Goal: Check status: Check status

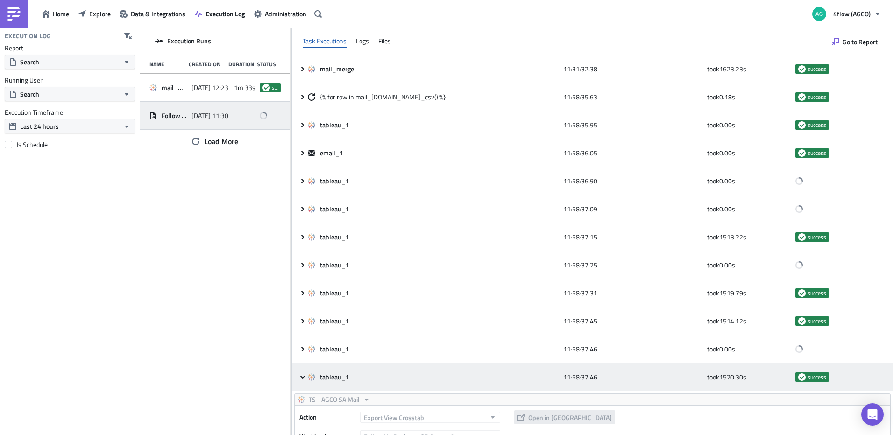
scroll to position [280, 0]
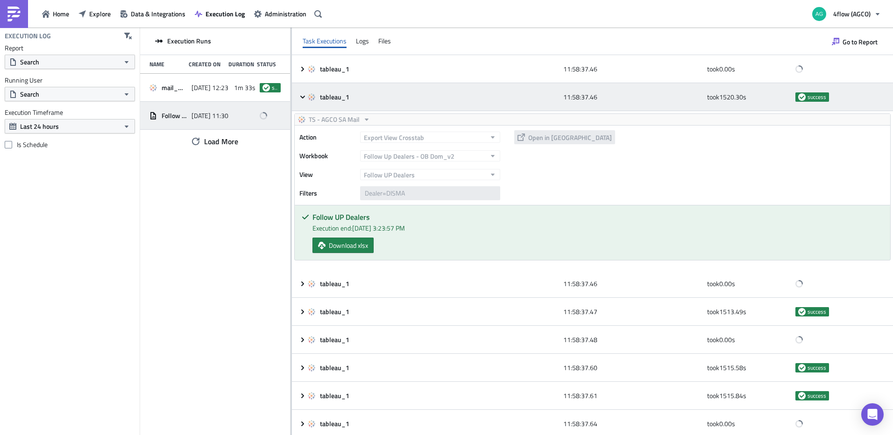
click at [300, 98] on icon at bounding box center [302, 96] width 7 height 7
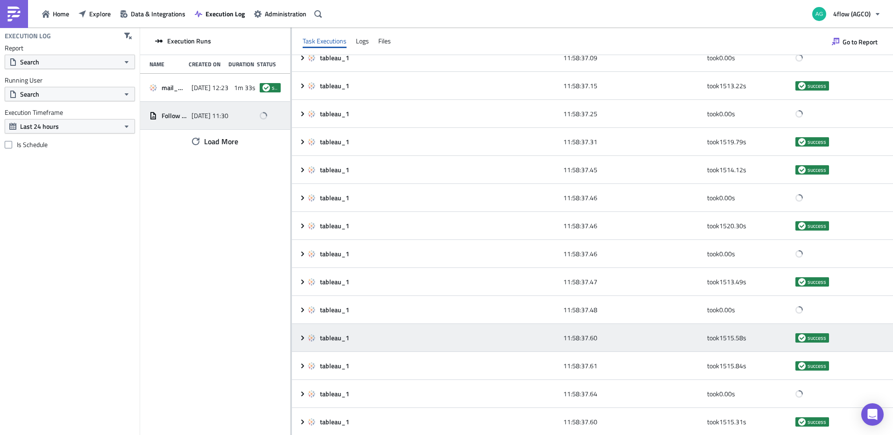
scroll to position [171, 0]
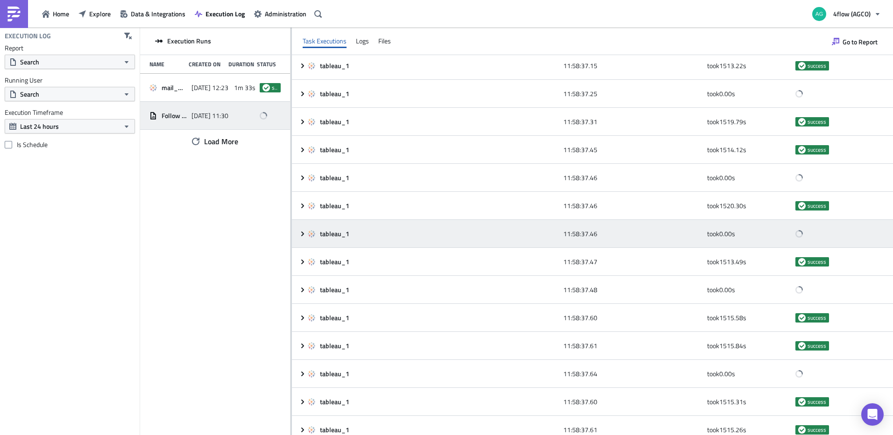
click at [302, 235] on icon at bounding box center [302, 233] width 7 height 7
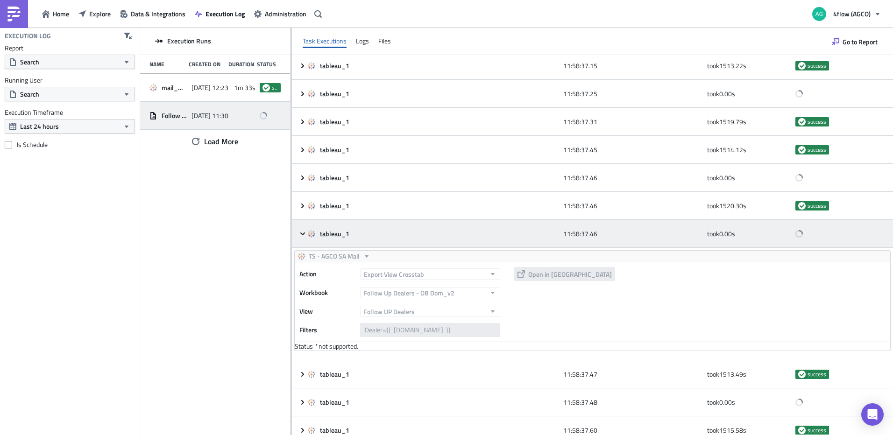
click at [302, 235] on icon at bounding box center [302, 233] width 5 height 3
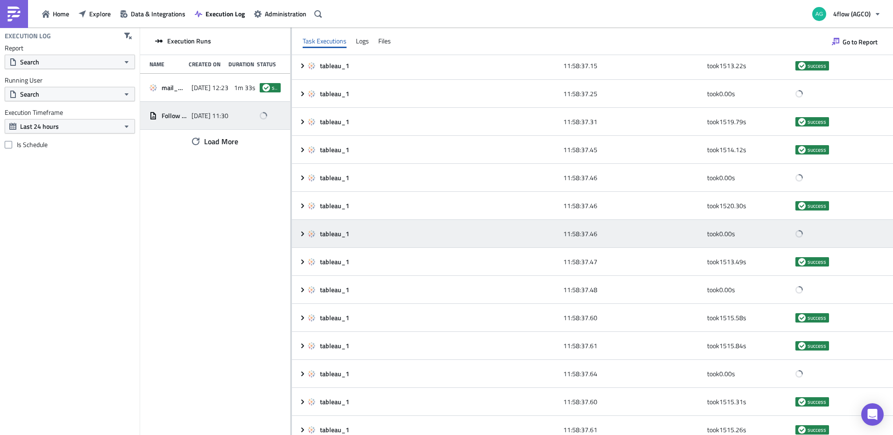
click at [304, 237] on icon at bounding box center [302, 233] width 7 height 7
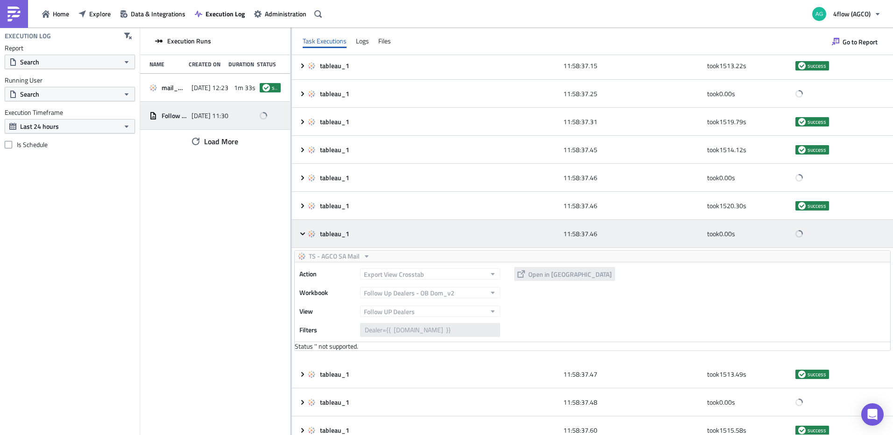
click at [304, 236] on icon at bounding box center [302, 233] width 7 height 7
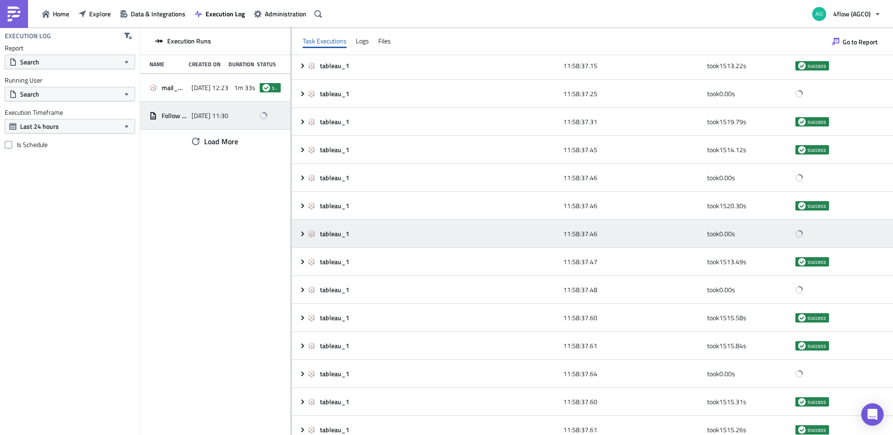
click at [304, 236] on icon at bounding box center [302, 233] width 7 height 7
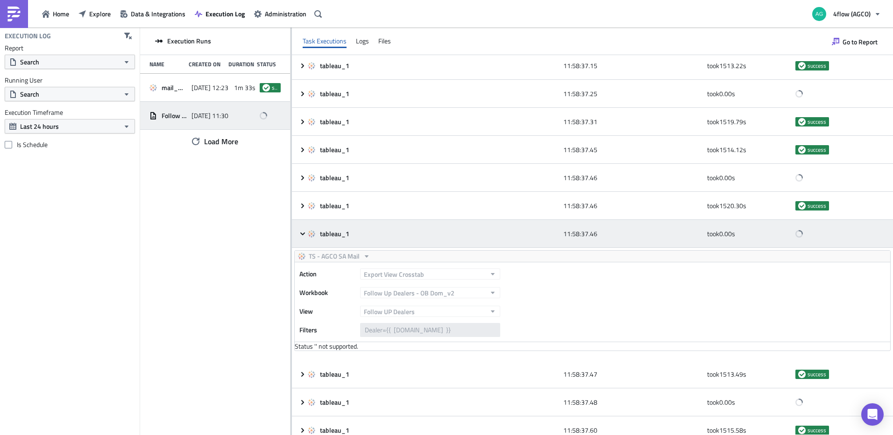
click at [304, 236] on icon at bounding box center [302, 233] width 7 height 7
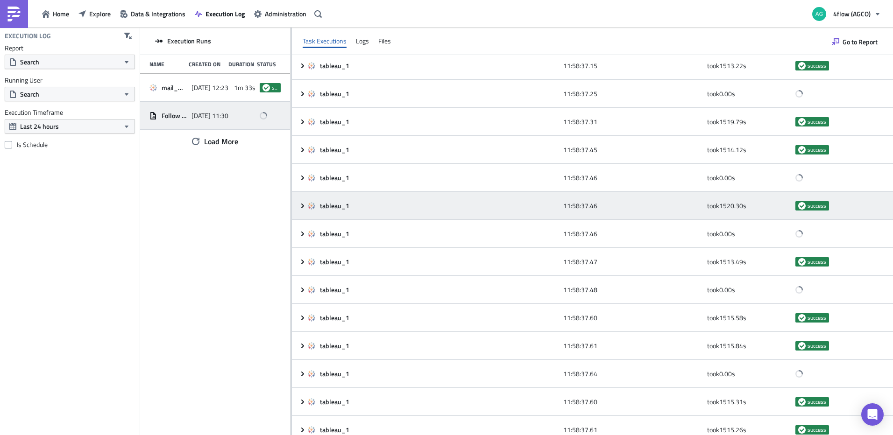
click at [302, 211] on div "tableau_1 11:58:37.46 took 1520.30 s success" at bounding box center [592, 206] width 601 height 28
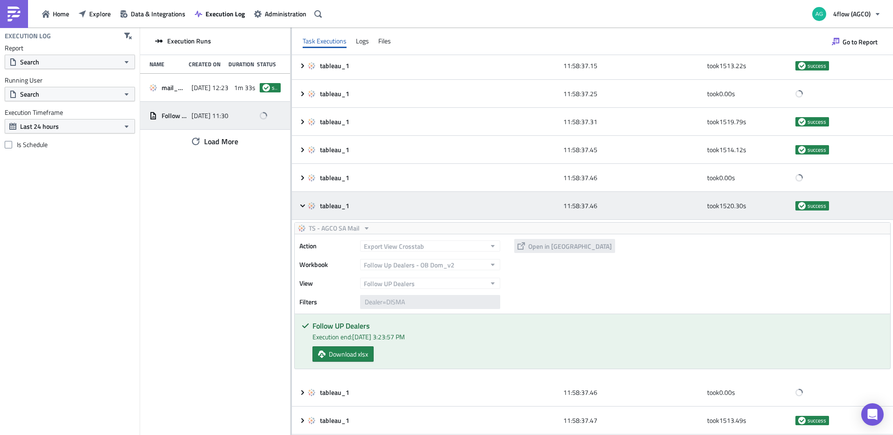
click at [302, 211] on div "tableau_1 11:58:37.46 took 1520.30 s success" at bounding box center [592, 206] width 601 height 28
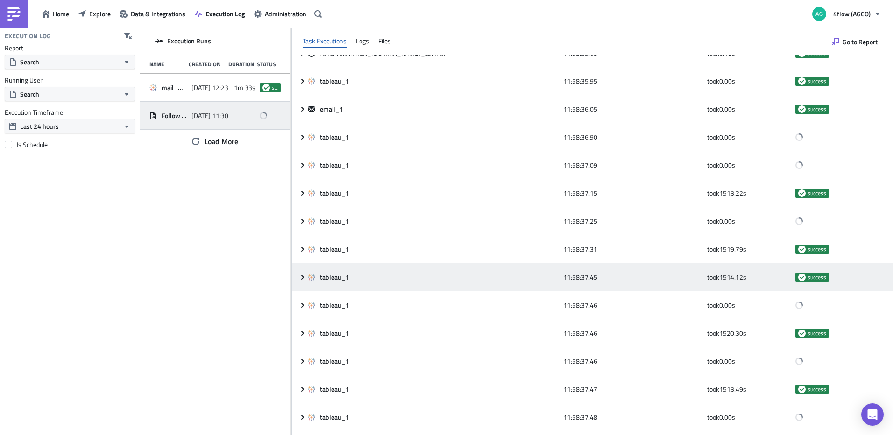
scroll to position [0, 0]
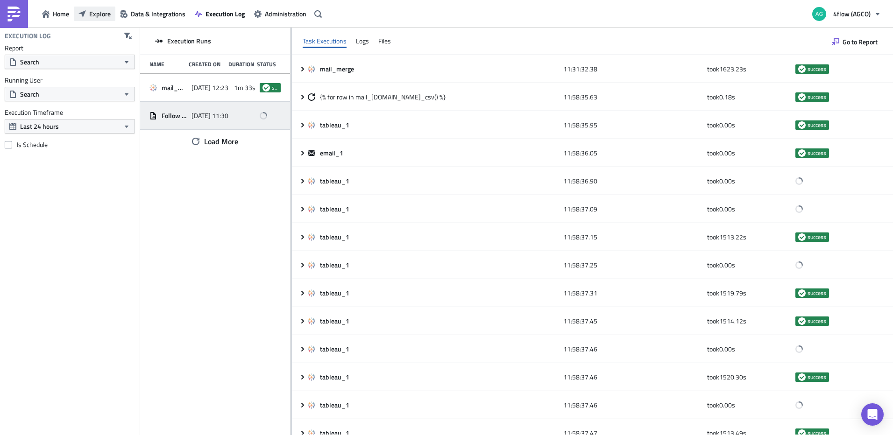
click at [99, 18] on span "Explore" at bounding box center [99, 14] width 21 height 10
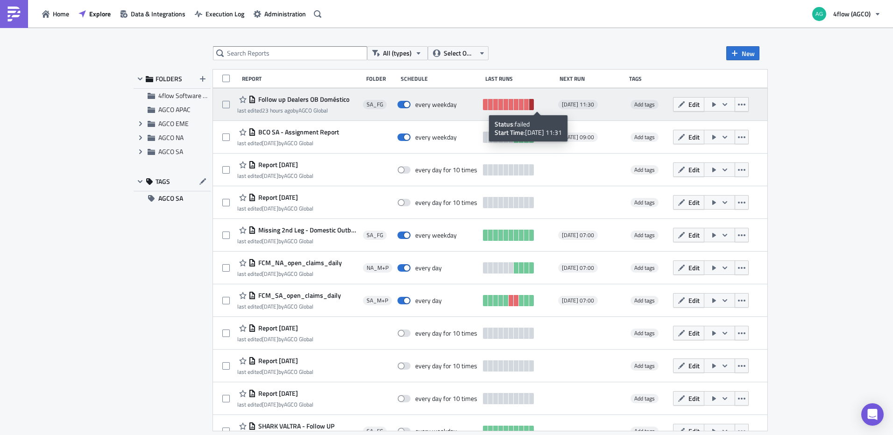
click at [534, 107] on link at bounding box center [531, 104] width 5 height 11
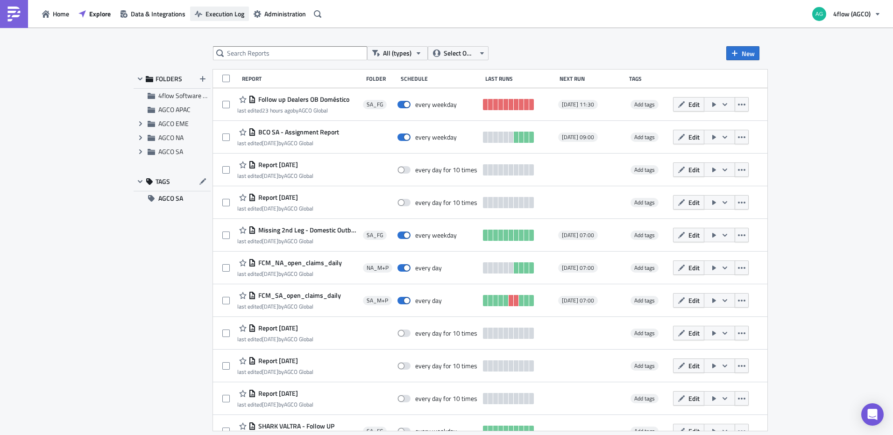
click at [214, 9] on span "Execution Log" at bounding box center [225, 14] width 39 height 10
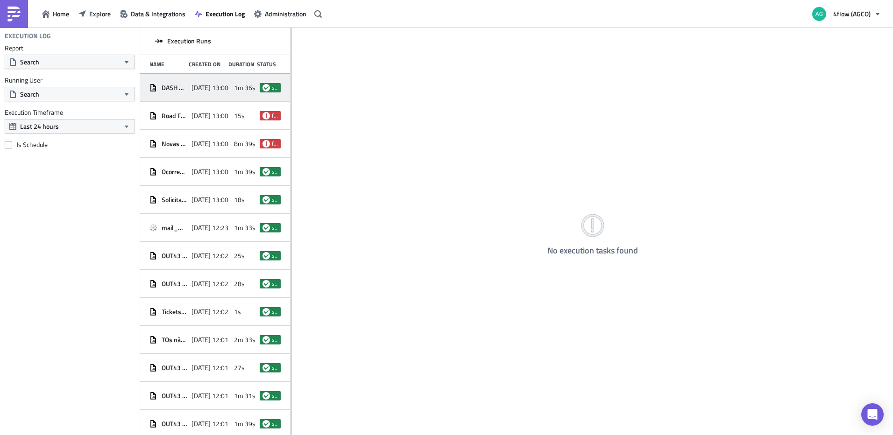
click at [171, 86] on span "DASH Workload Inb Dom - TRANSF" at bounding box center [174, 88] width 25 height 8
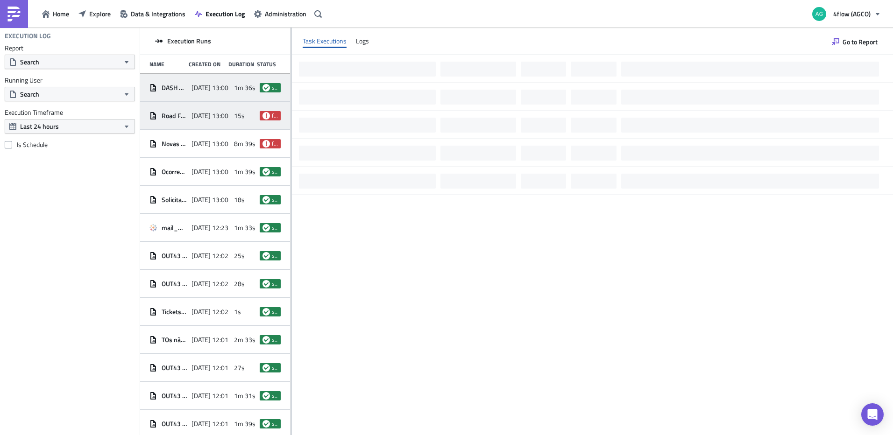
click at [168, 114] on span "Road Freight Service - 13pm" at bounding box center [174, 116] width 25 height 8
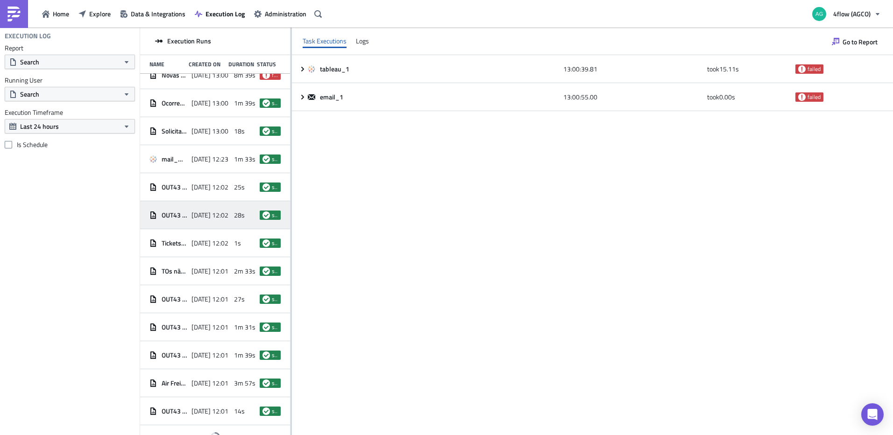
scroll to position [81, 0]
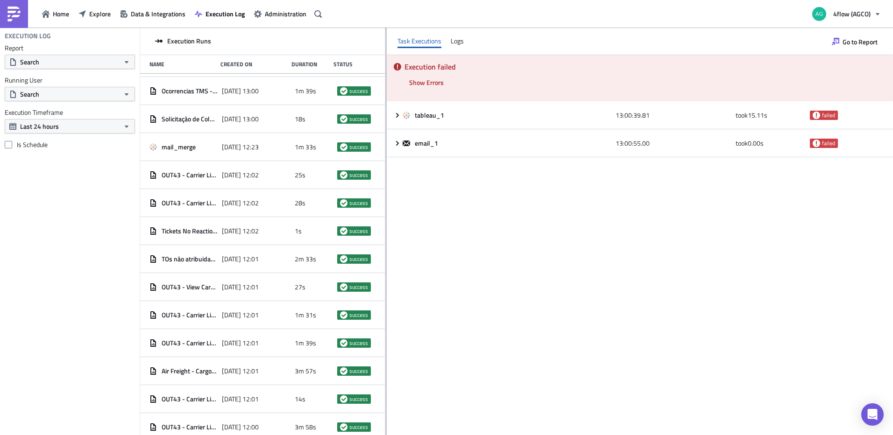
drag, startPoint x: 291, startPoint y: 152, endPoint x: 385, endPoint y: 146, distance: 94.6
click at [385, 146] on div at bounding box center [385, 232] width 1 height 409
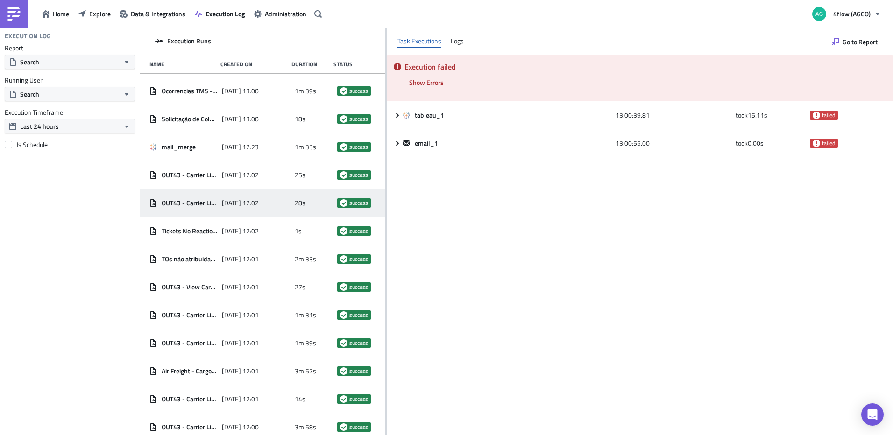
scroll to position [0, 0]
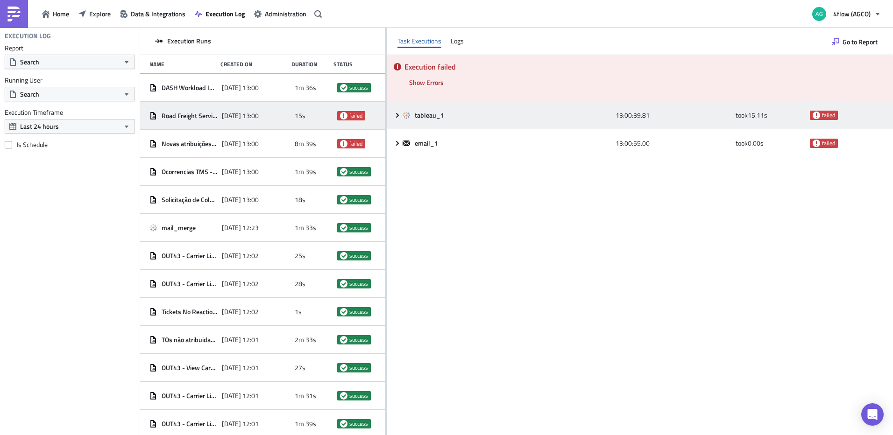
click at [399, 115] on icon at bounding box center [397, 115] width 7 height 7
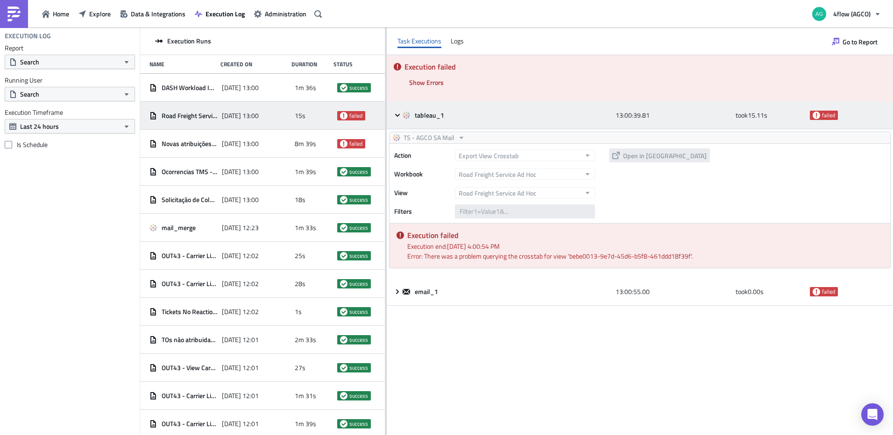
click at [397, 114] on icon at bounding box center [397, 115] width 7 height 7
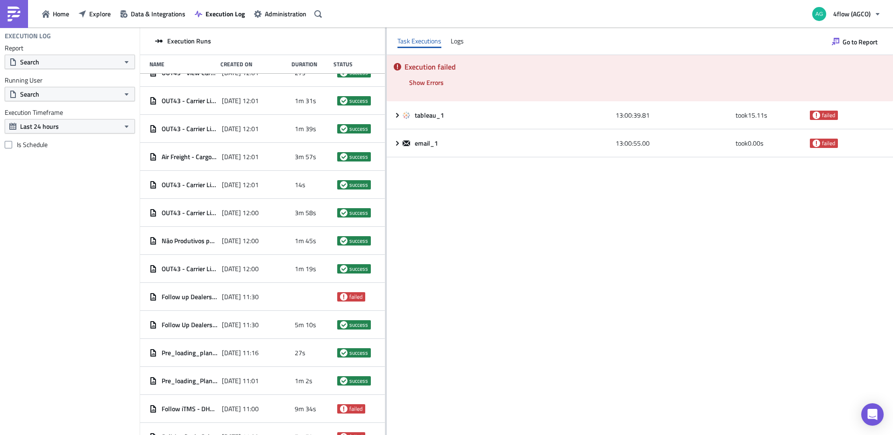
scroll to position [327, 0]
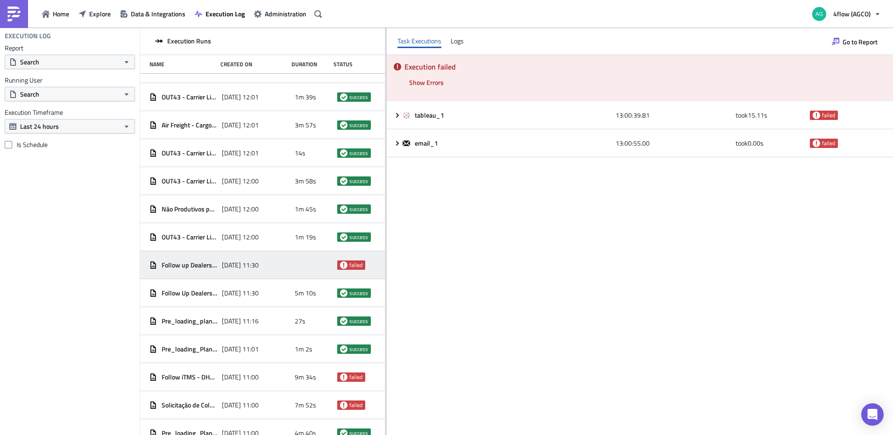
click at [197, 260] on div "Follow up Dealers OB Doméstico" at bounding box center [184, 265] width 68 height 17
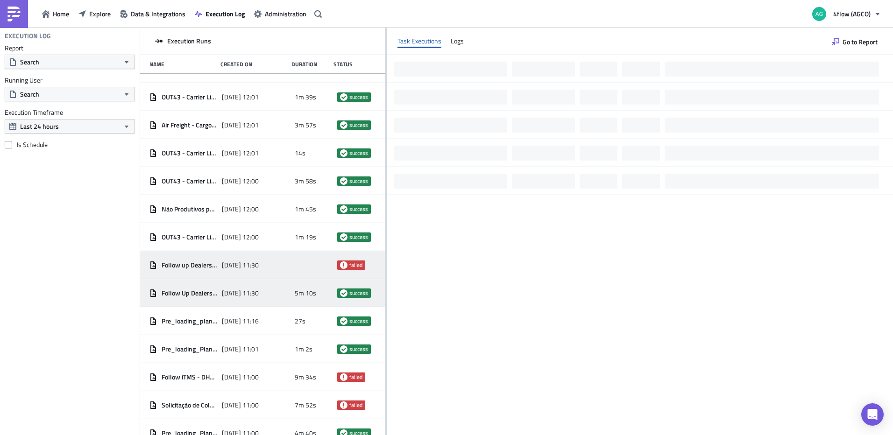
click at [170, 289] on span "Follow Up Dealers Geral" at bounding box center [190, 293] width 56 height 8
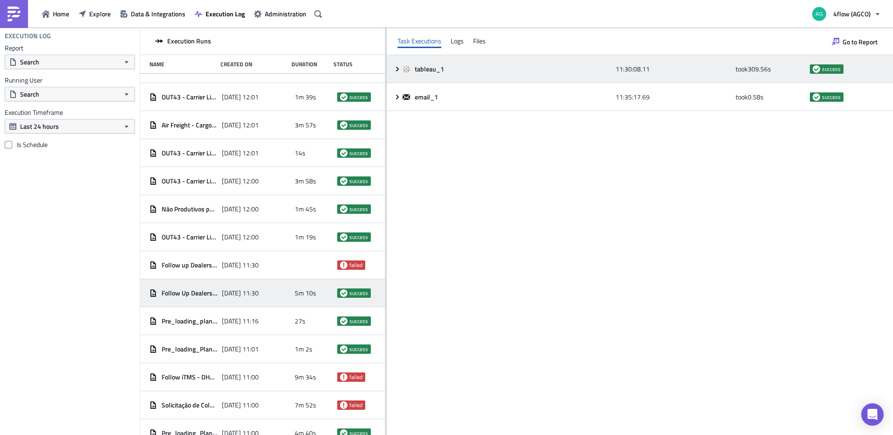
click at [399, 66] on icon at bounding box center [397, 68] width 7 height 7
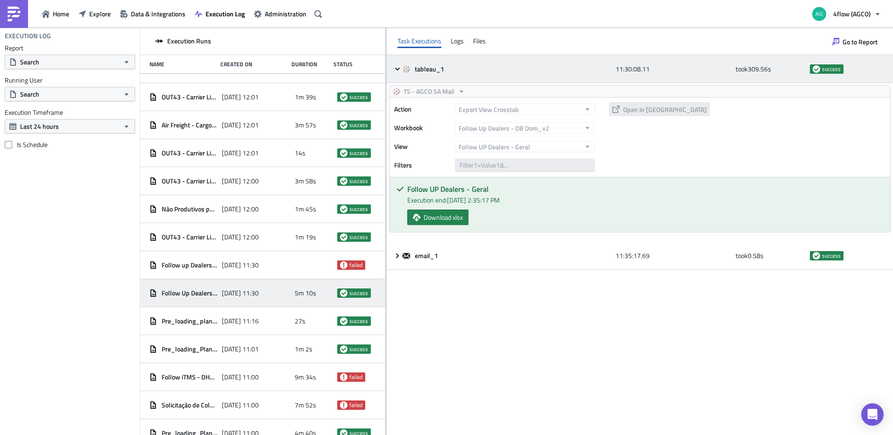
click at [397, 67] on icon at bounding box center [397, 68] width 7 height 7
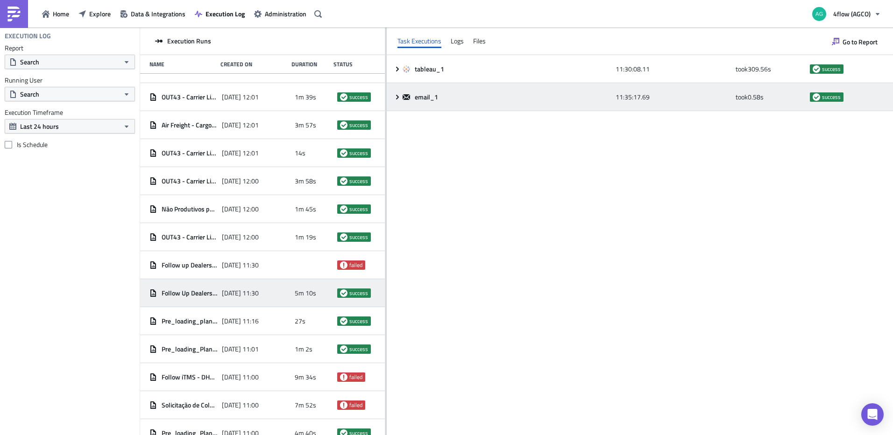
click at [393, 94] on div "email_1 11:35:17.69 took 0.58 s success" at bounding box center [640, 97] width 507 height 28
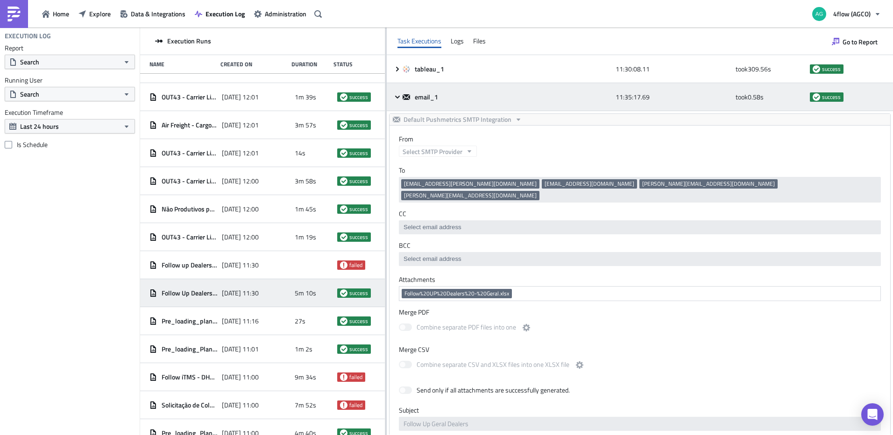
scroll to position [0, 0]
click at [394, 94] on icon at bounding box center [397, 96] width 7 height 7
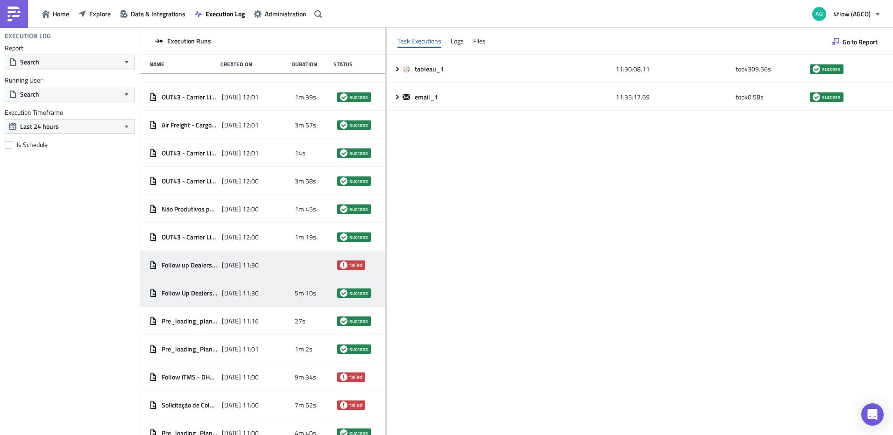
click at [240, 270] on div "[DATE] 11:30" at bounding box center [256, 265] width 68 height 17
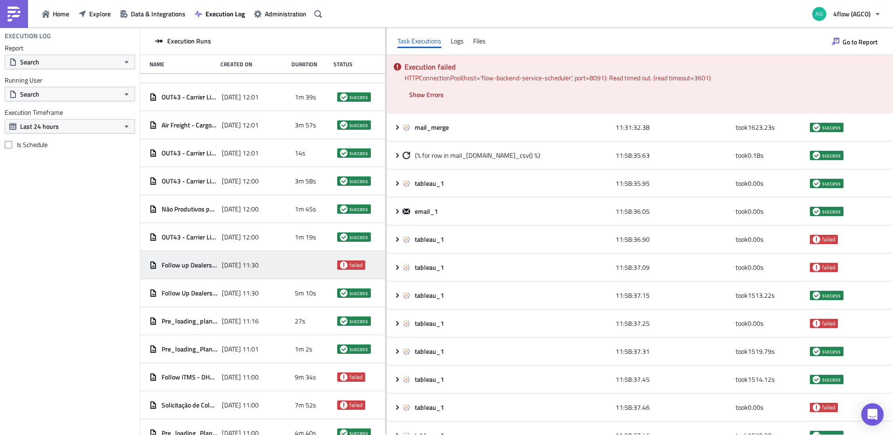
click at [472, 43] on div "Task Executions Logs Files" at bounding box center [640, 42] width 507 height 28
click at [479, 40] on div "Files" at bounding box center [479, 41] width 13 height 14
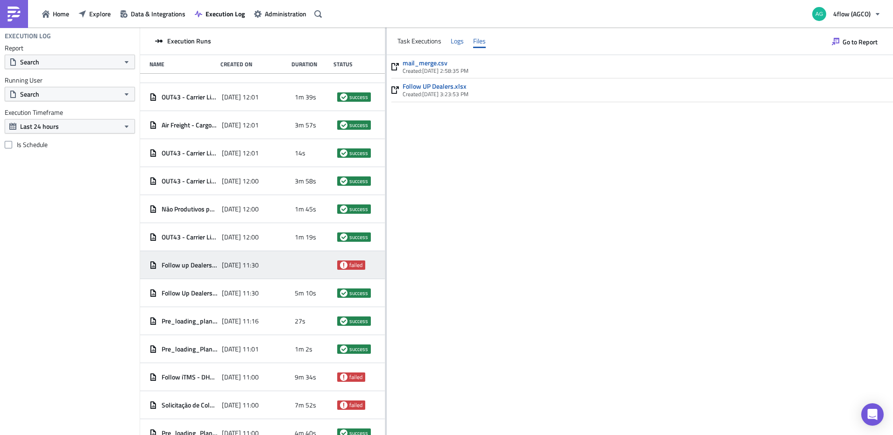
click at [459, 43] on div "Logs" at bounding box center [457, 41] width 13 height 14
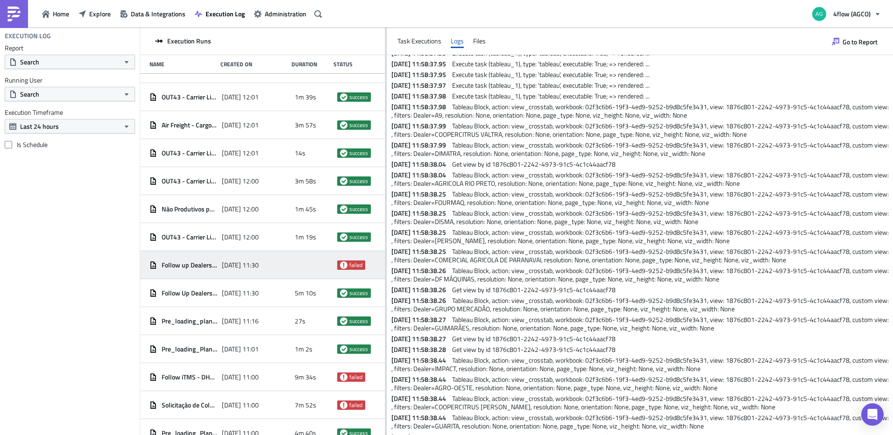
scroll to position [234, 0]
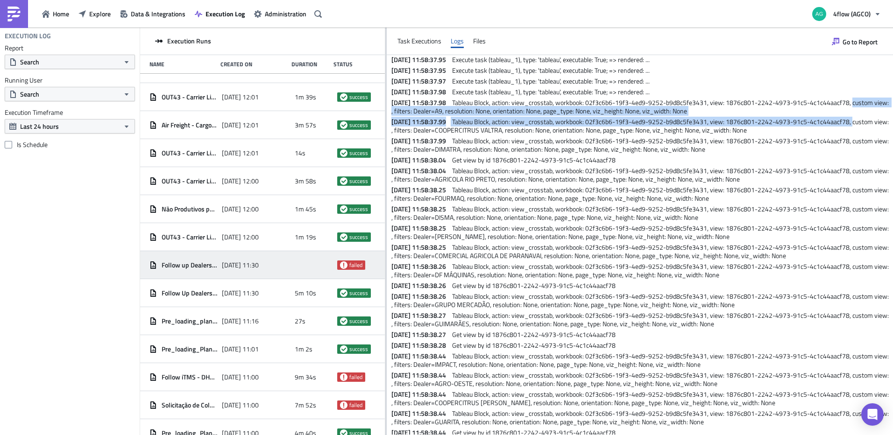
drag, startPoint x: 885, startPoint y: 108, endPoint x: 892, endPoint y: 133, distance: 26.0
click at [892, 133] on div "[DATE] 11:31:32.42 Execute task (mail_merge), type: 'tableau', executable: True…" at bounding box center [640, 245] width 507 height 380
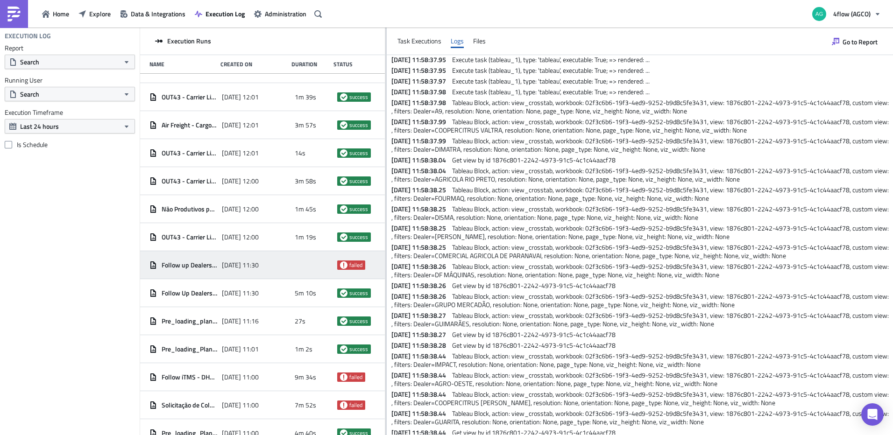
drag, startPoint x: 892, startPoint y: 133, endPoint x: 831, endPoint y: 85, distance: 77.5
click at [719, 86] on p "[DATE] 11:58:37.97 Execute task (tableau_1), type: 'tableau', executable: True;…" at bounding box center [642, 81] width 500 height 8
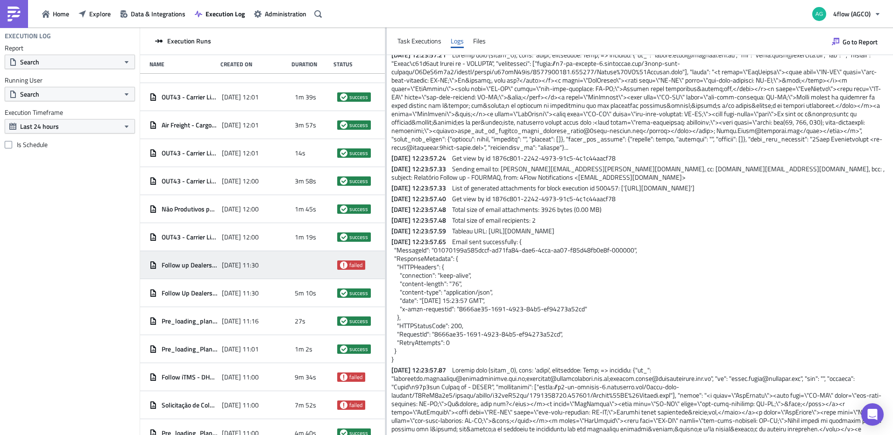
scroll to position [3844, 0]
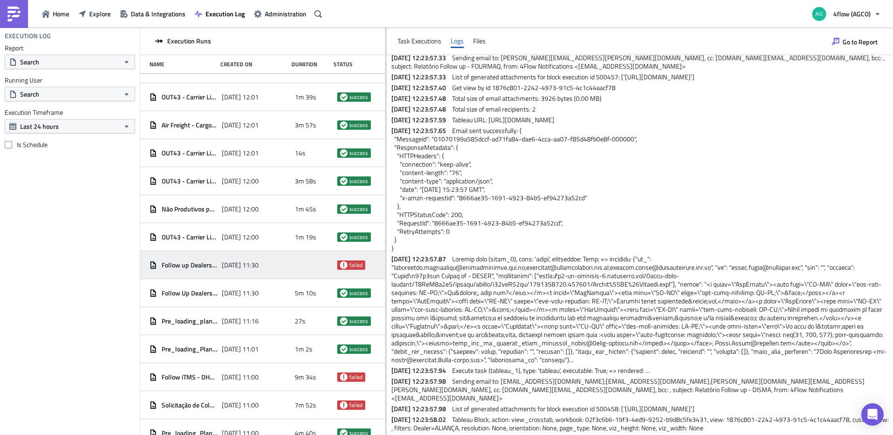
click at [579, 171] on p "[DATE] 12:23:57.65 Email sent successfully: { "MessageId": "01070199a585dccf-ad…" at bounding box center [642, 190] width 500 height 126
click at [548, 173] on p "[DATE] 12:23:57.65 Email sent successfully: { "MessageId": "01070199a585dccf-ad…" at bounding box center [642, 190] width 500 height 126
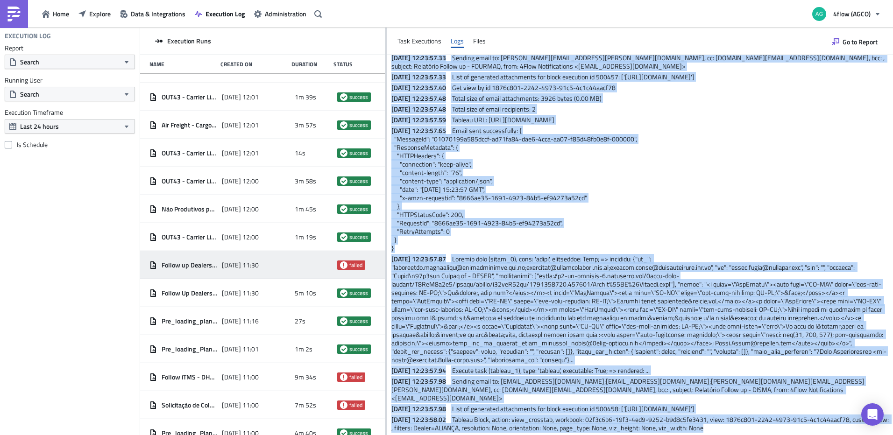
drag, startPoint x: 392, startPoint y: 65, endPoint x: 775, endPoint y: 456, distance: 547.5
click at [775, 435] on html "Home Explore Data & Integrations Execution Log Administration 4flow (AGCO) Exec…" at bounding box center [446, 218] width 893 height 437
copy div "3307-51-37 70:71:95.06 Loremip dolo (sita_conse), adip: 'elitsed', doeiusmodt: …"
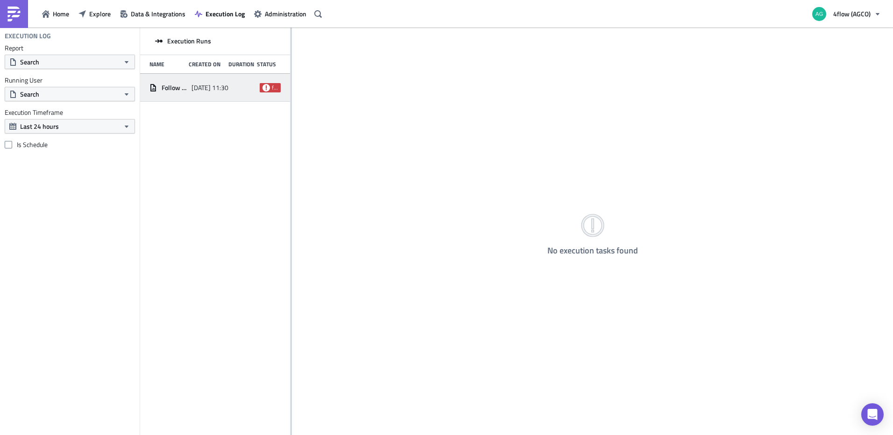
click at [192, 82] on div "[DATE] 11:30" at bounding box center [210, 87] width 37 height 17
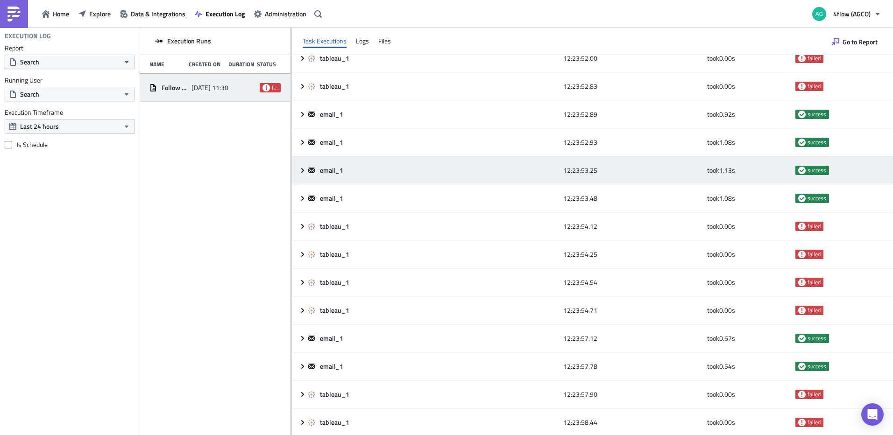
scroll to position [744, 0]
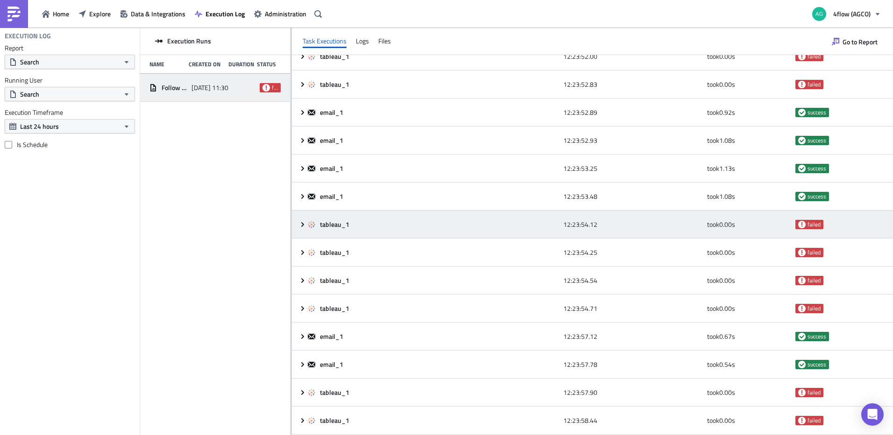
click at [303, 223] on icon at bounding box center [302, 224] width 3 height 5
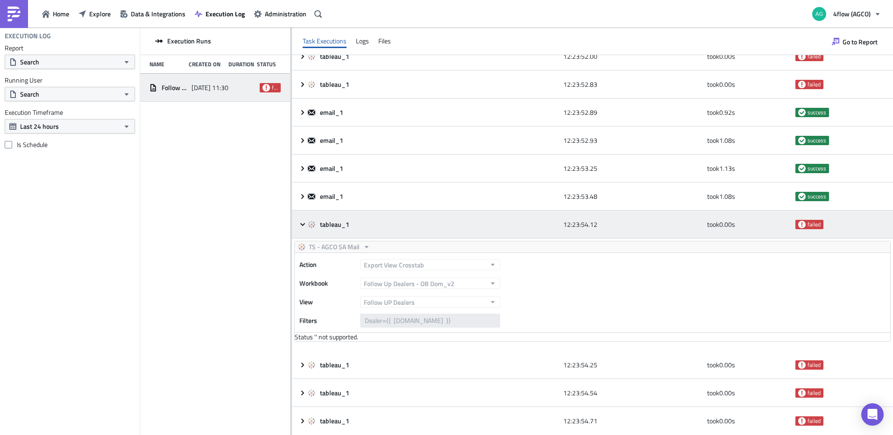
click at [303, 223] on icon at bounding box center [302, 224] width 7 height 7
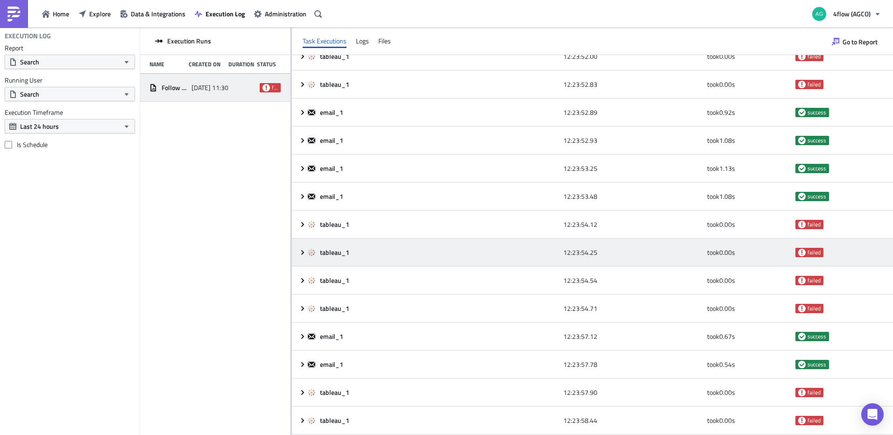
click at [304, 253] on icon at bounding box center [302, 252] width 3 height 5
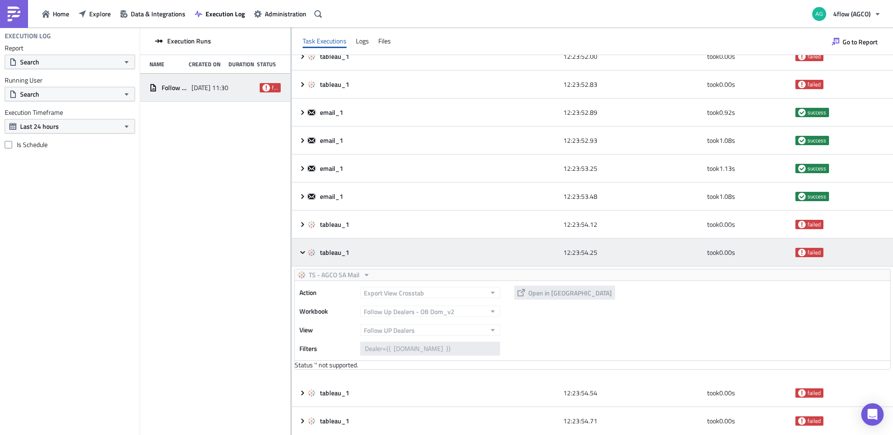
click at [304, 253] on icon at bounding box center [302, 252] width 5 height 3
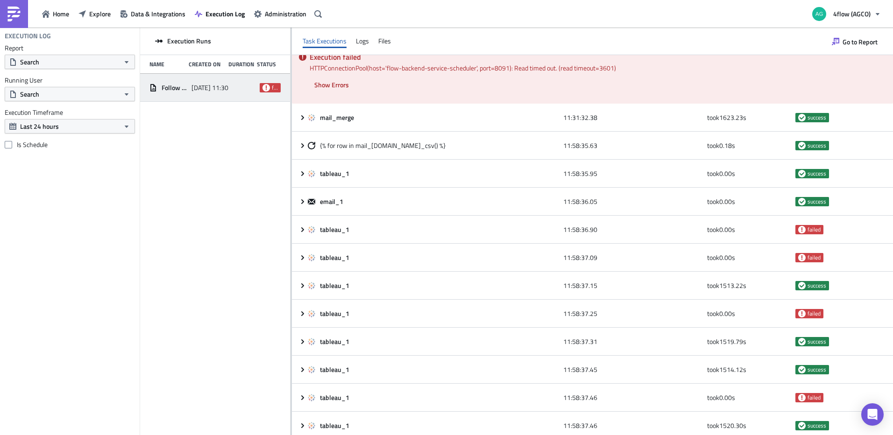
scroll to position [0, 0]
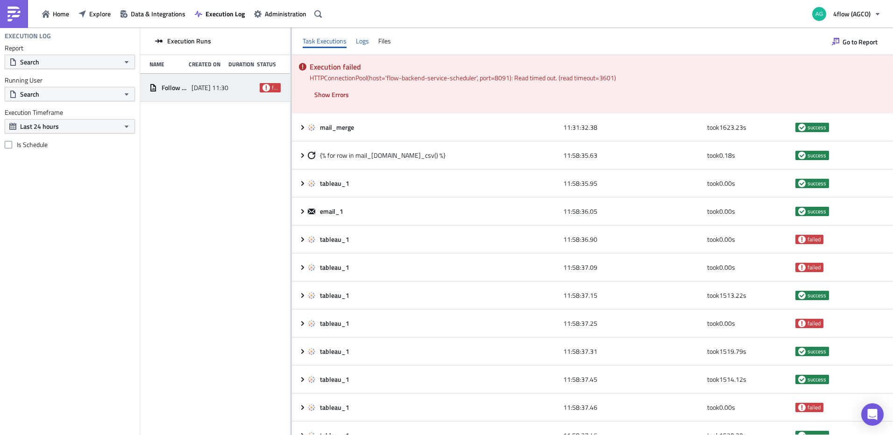
click at [359, 38] on div "Logs" at bounding box center [362, 41] width 13 height 14
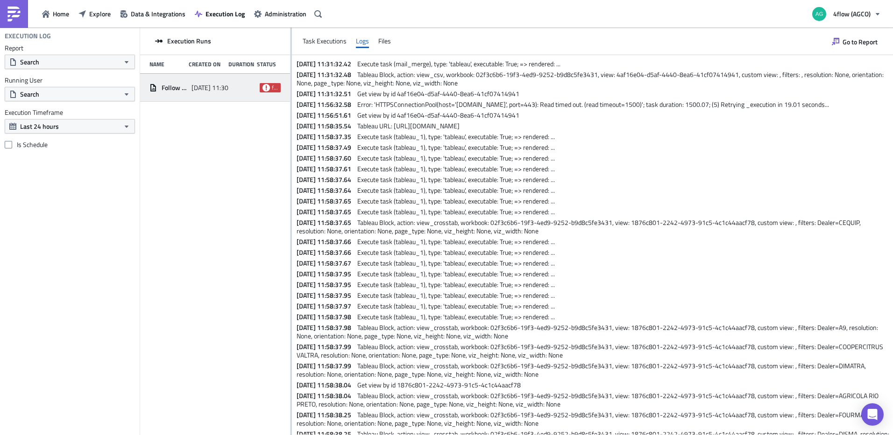
click at [393, 49] on div "Task Executions Logs Files" at bounding box center [592, 42] width 601 height 28
click at [390, 44] on div "Files" at bounding box center [384, 41] width 13 height 14
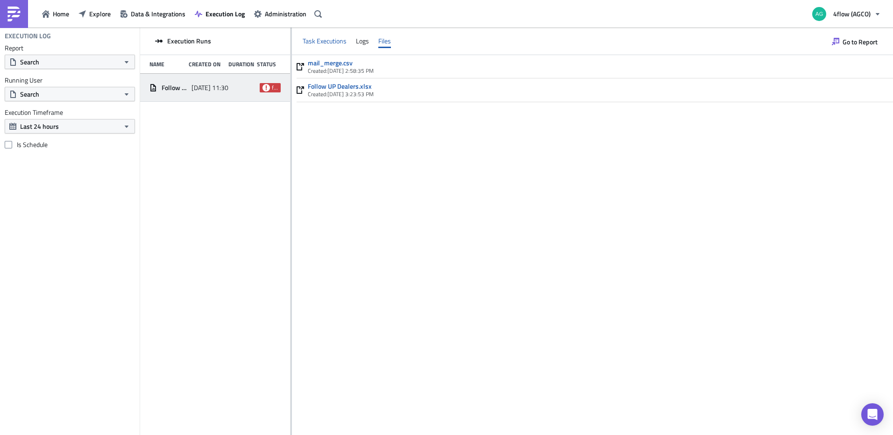
click at [329, 44] on div "Task Executions" at bounding box center [325, 41] width 44 height 14
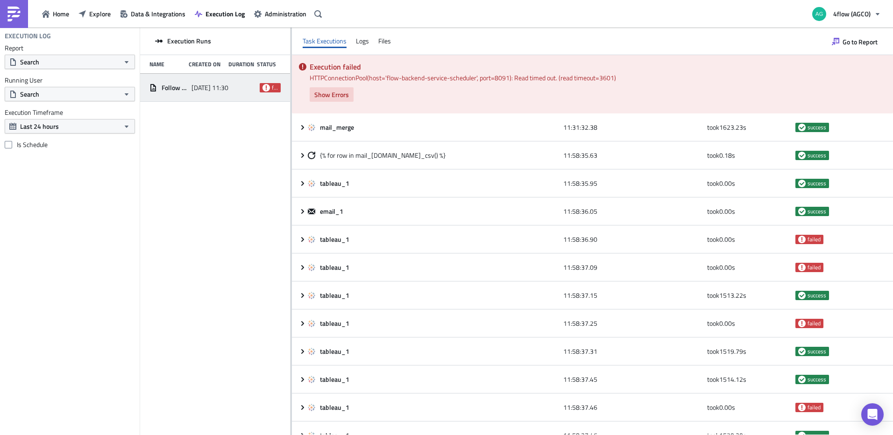
click at [340, 96] on span "Show Errors" at bounding box center [331, 95] width 35 height 10
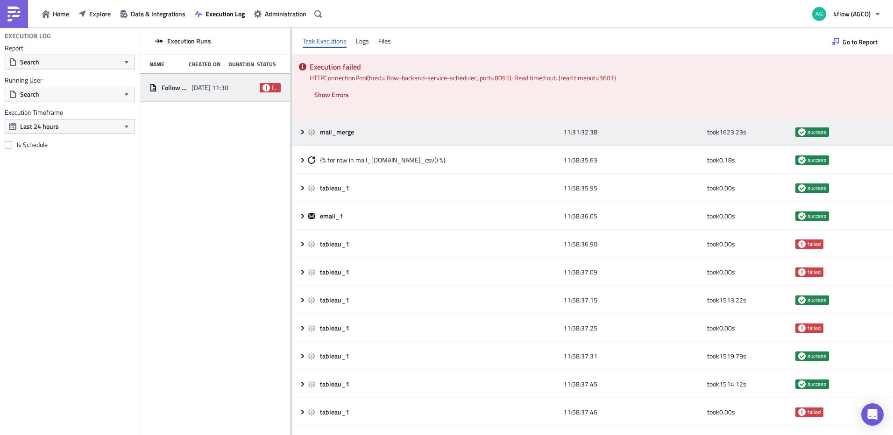
click at [303, 132] on icon at bounding box center [302, 131] width 7 height 7
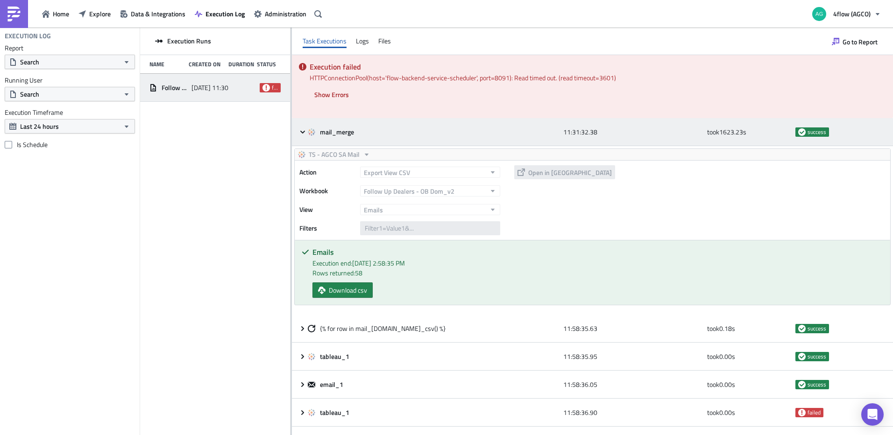
click at [303, 132] on icon at bounding box center [302, 131] width 5 height 3
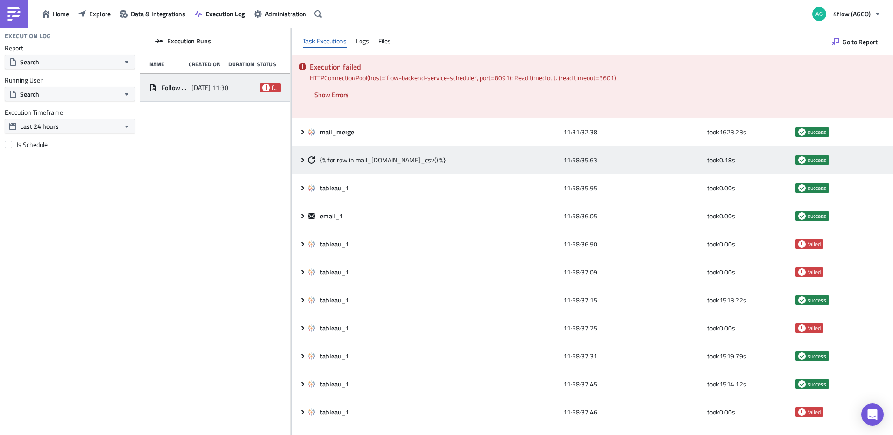
click at [302, 163] on icon at bounding box center [302, 160] width 7 height 7
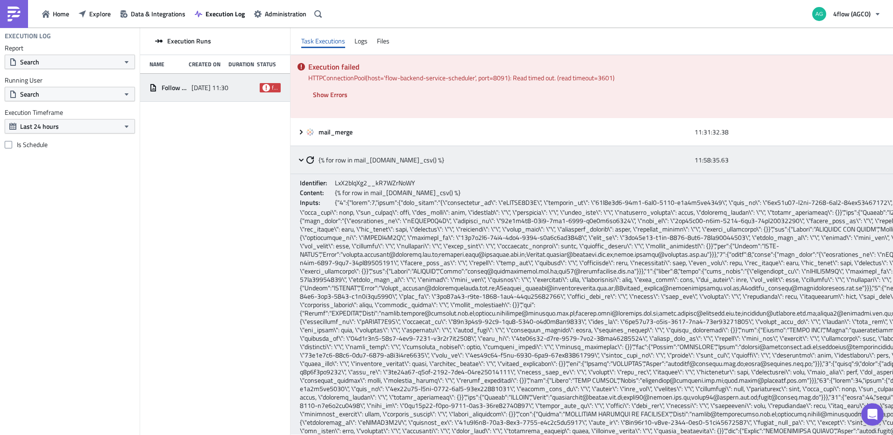
click at [302, 163] on icon at bounding box center [301, 160] width 7 height 7
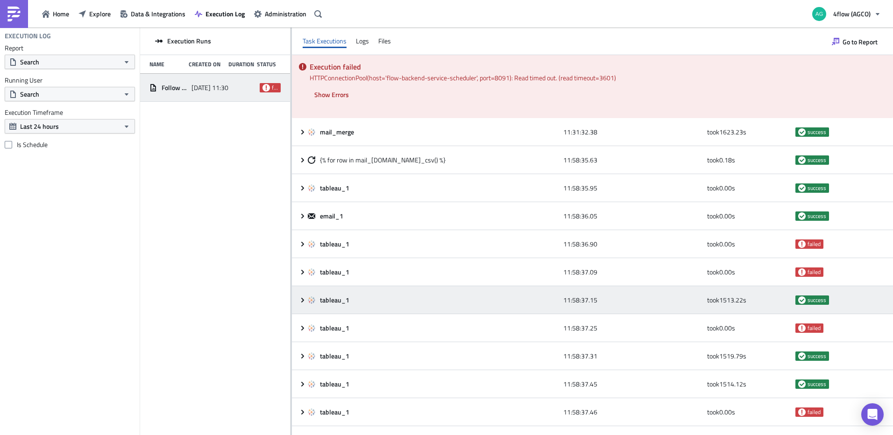
click at [302, 301] on icon at bounding box center [302, 300] width 3 height 5
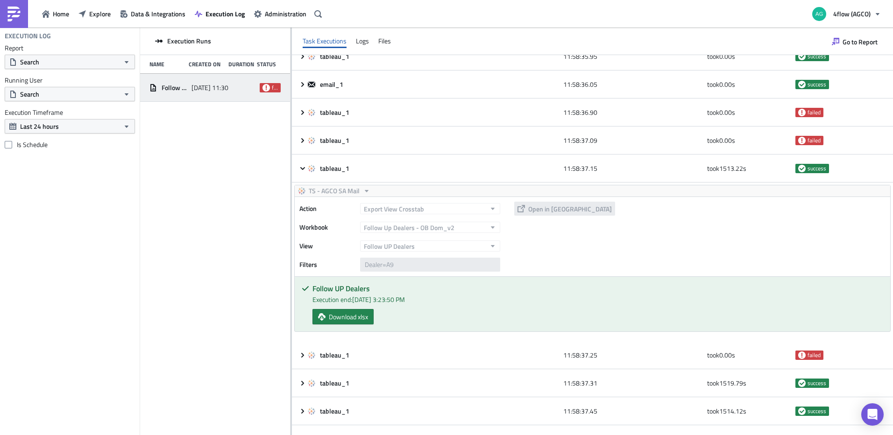
scroll to position [140, 0]
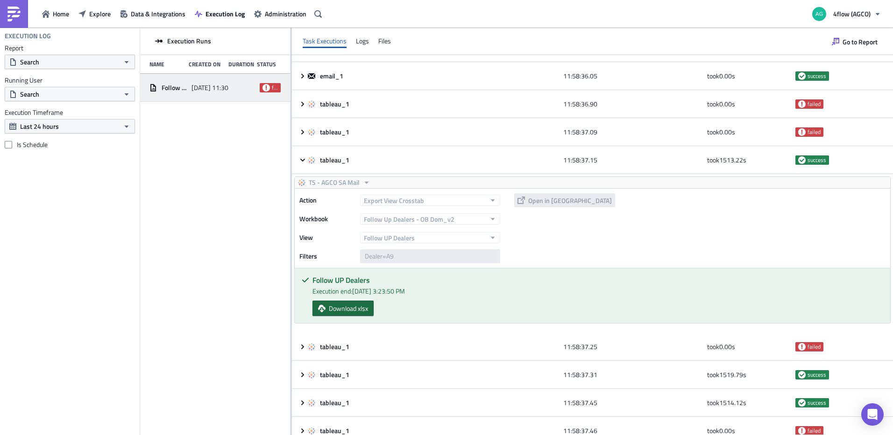
click at [358, 312] on span "Download xlsx" at bounding box center [348, 309] width 39 height 10
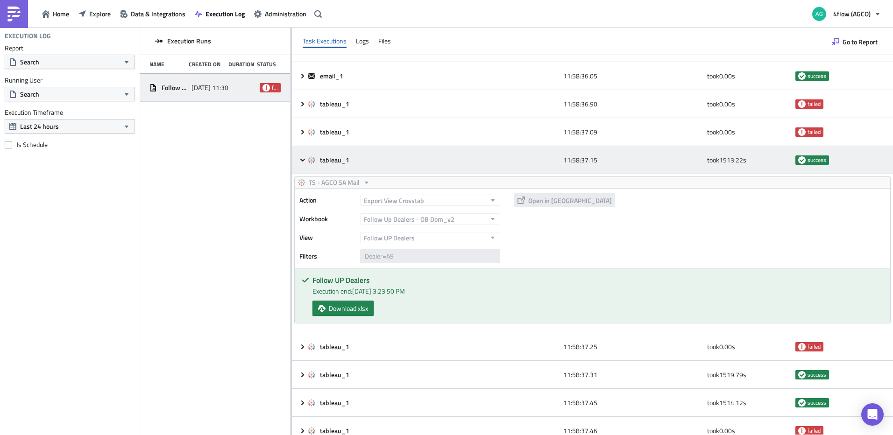
click at [303, 164] on icon at bounding box center [302, 160] width 7 height 7
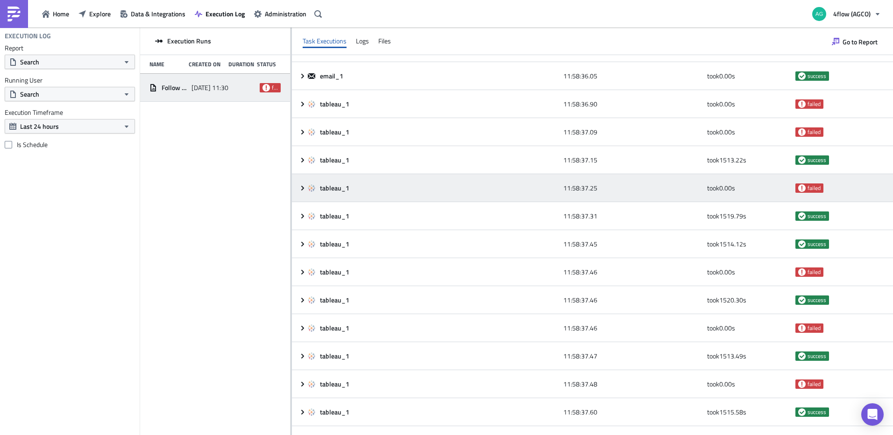
click at [300, 187] on icon at bounding box center [302, 188] width 7 height 7
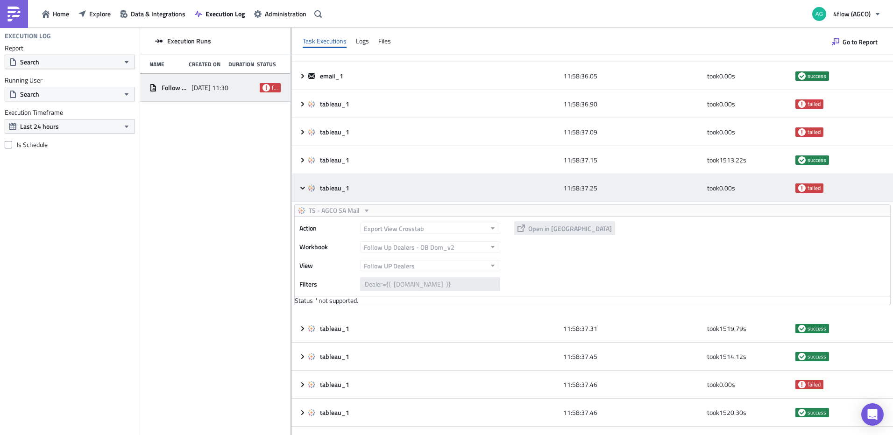
click at [302, 187] on icon at bounding box center [302, 187] width 5 height 3
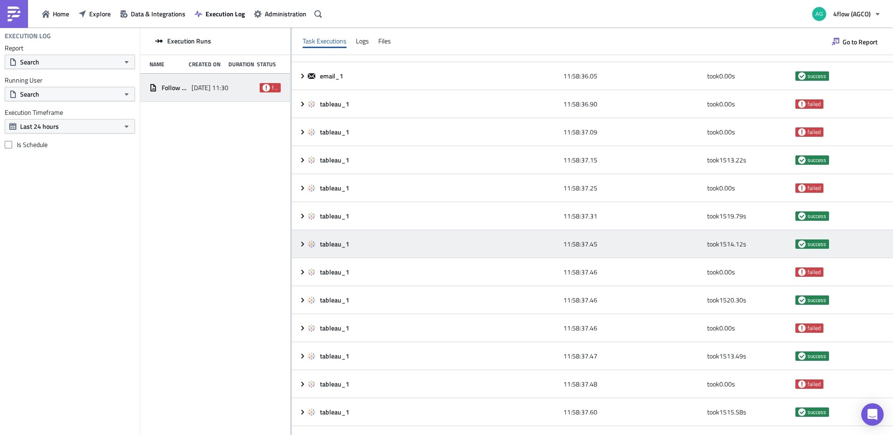
click at [302, 242] on icon at bounding box center [302, 244] width 7 height 7
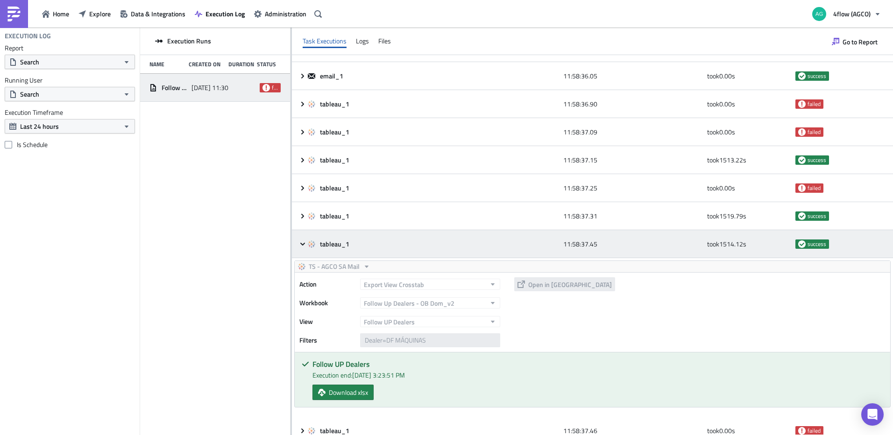
click at [301, 243] on icon at bounding box center [302, 244] width 5 height 3
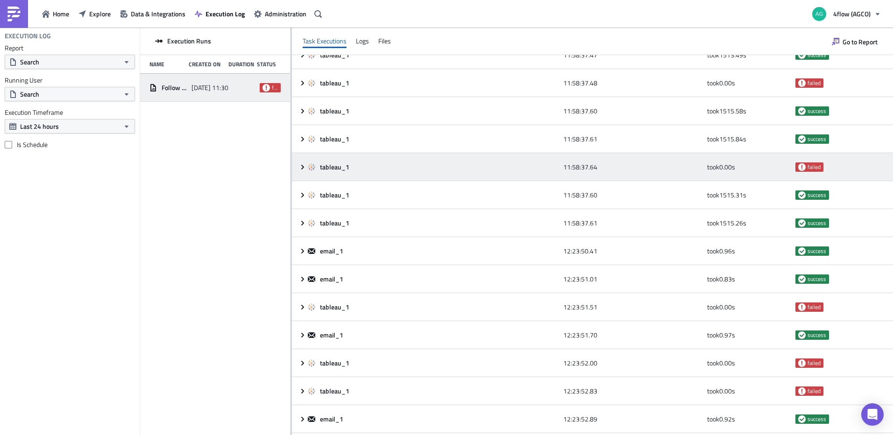
scroll to position [467, 0]
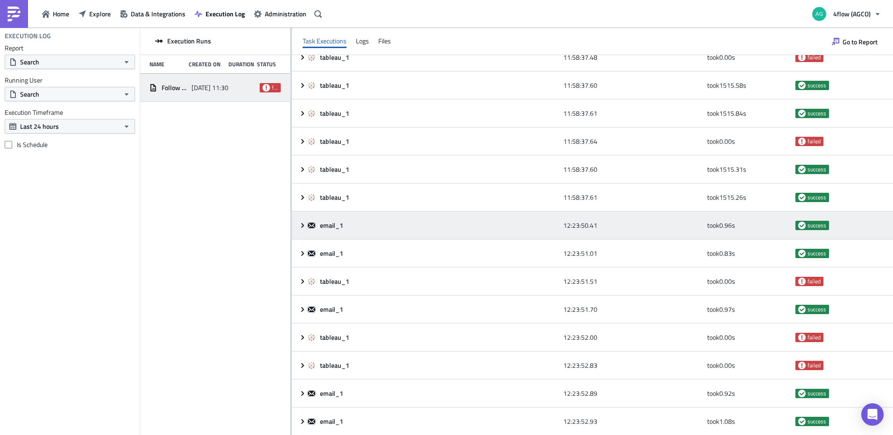
click at [304, 229] on icon at bounding box center [302, 225] width 7 height 7
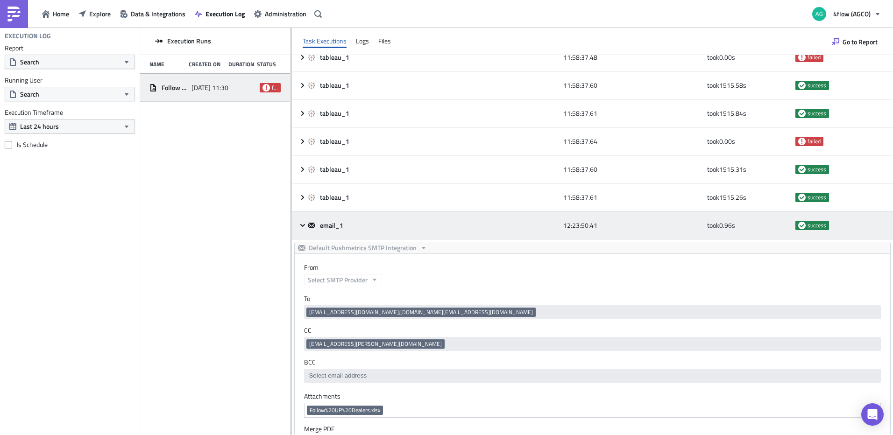
scroll to position [0, 0]
click at [303, 228] on icon at bounding box center [302, 225] width 7 height 7
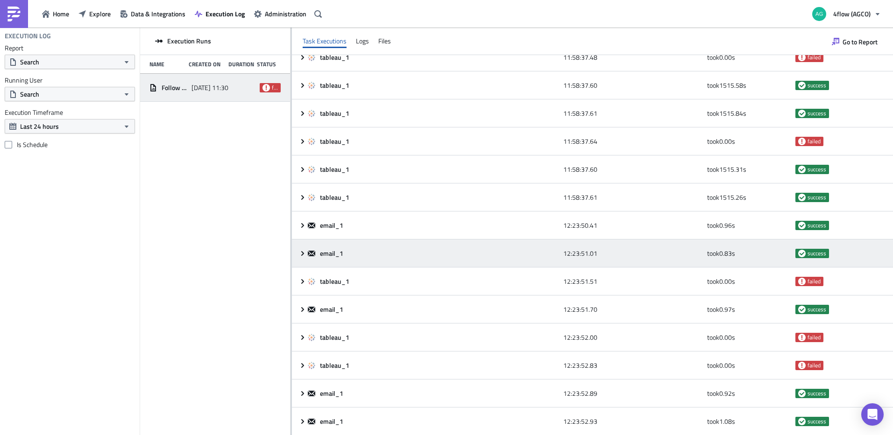
click at [299, 250] on icon at bounding box center [302, 253] width 7 height 7
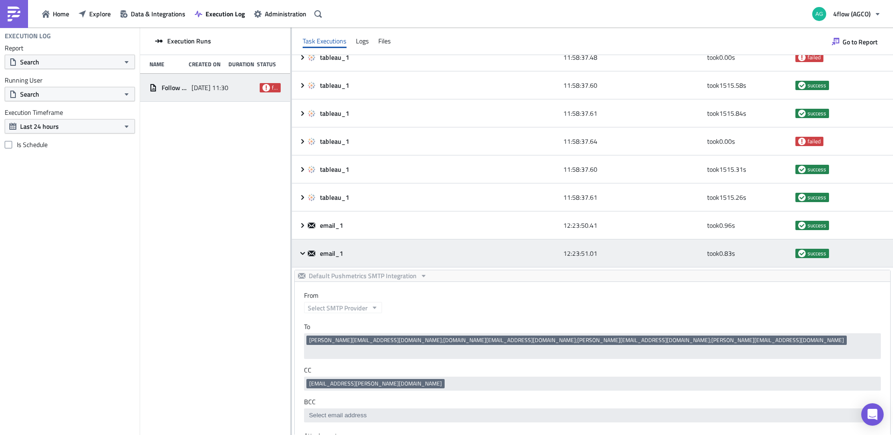
click at [299, 250] on icon at bounding box center [302, 253] width 7 height 7
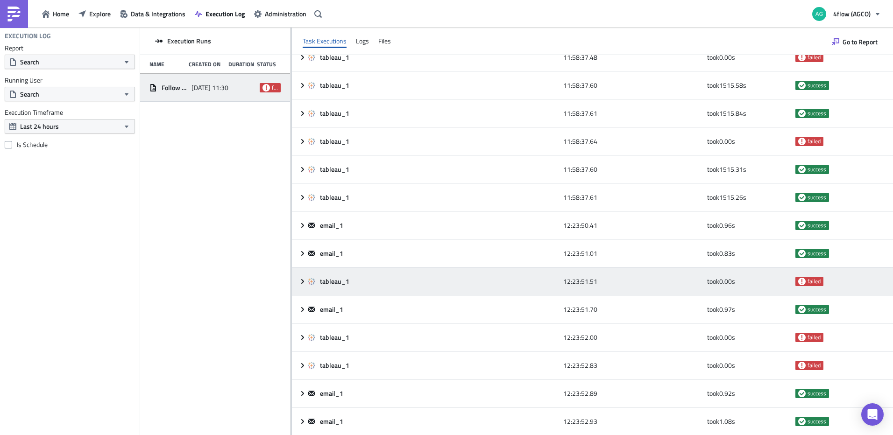
click at [301, 276] on div "tableau_1 12:23:51.51 took 0.00 s failed" at bounding box center [592, 282] width 601 height 28
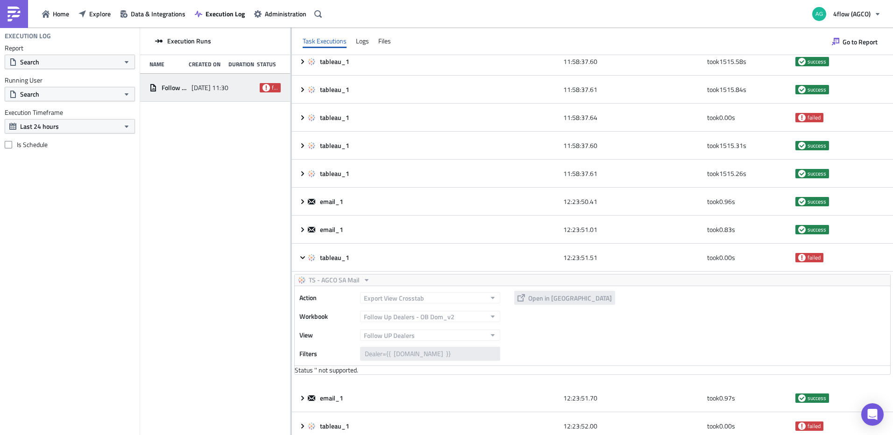
scroll to position [607, 0]
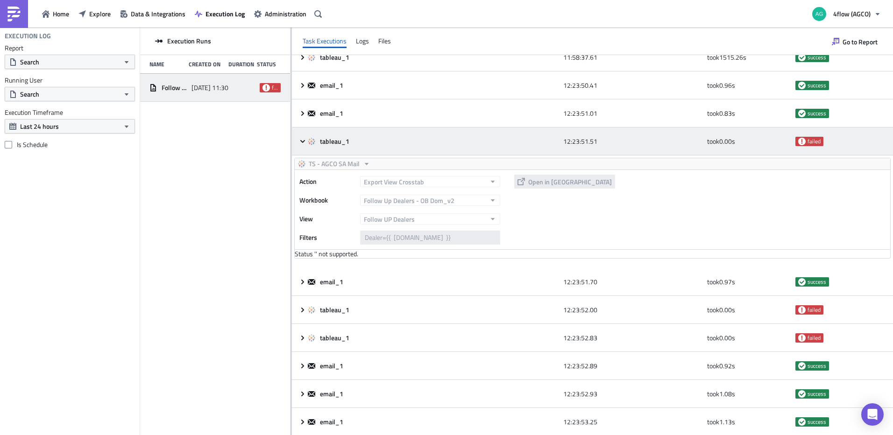
click at [304, 149] on div "tableau_1 12:23:51.51 took 0.00 s failed" at bounding box center [592, 142] width 601 height 28
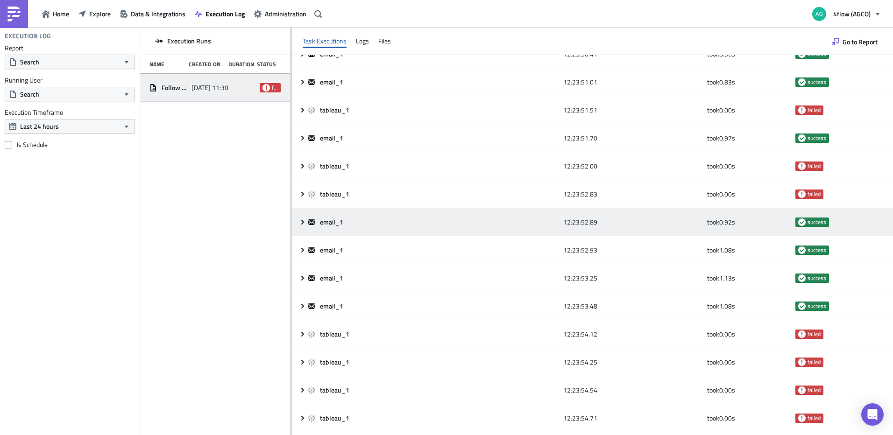
scroll to position [749, 0]
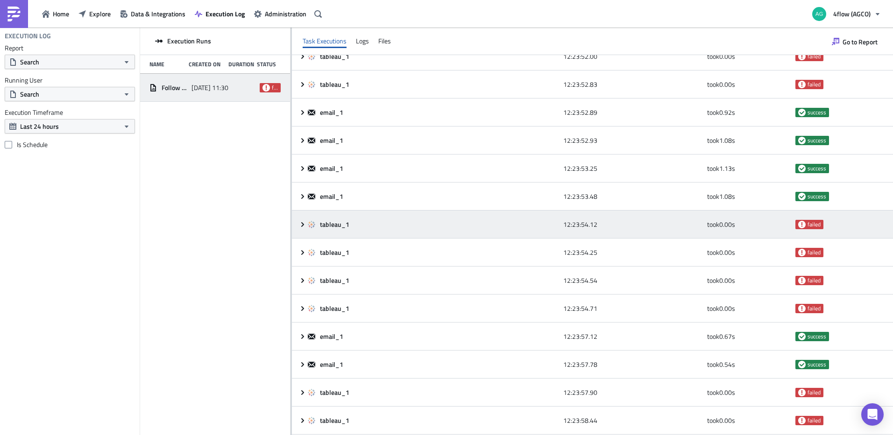
click at [300, 222] on icon at bounding box center [302, 224] width 7 height 7
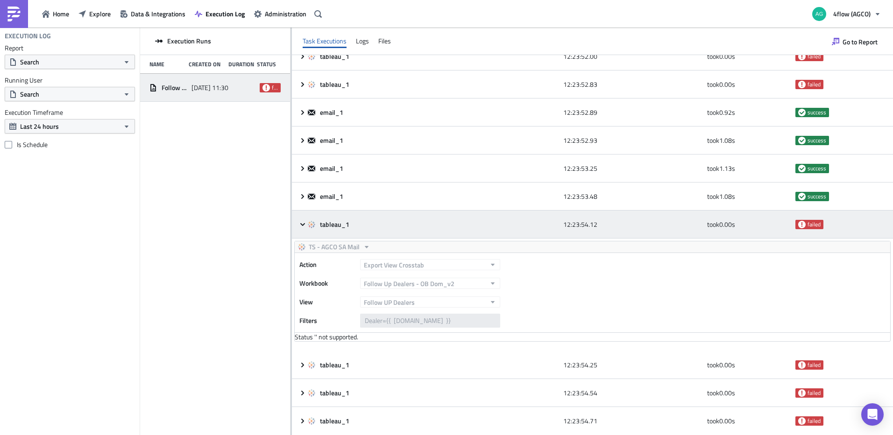
click at [301, 222] on icon at bounding box center [302, 224] width 7 height 7
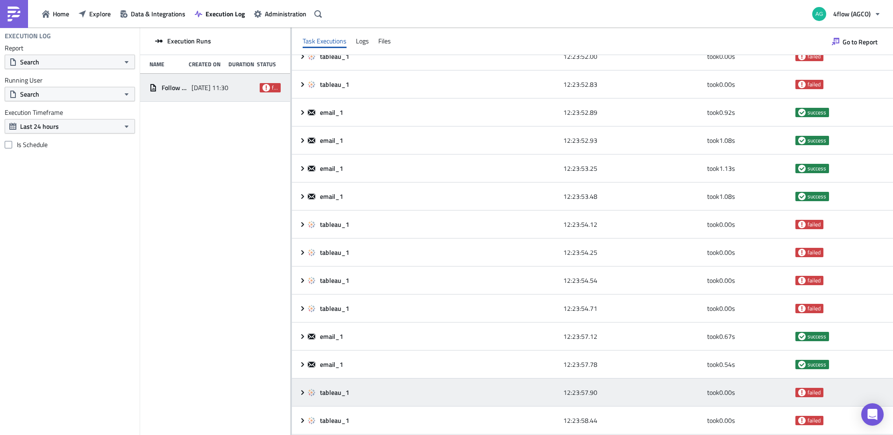
click at [305, 388] on div "tableau_1 12:23:57.90 took 0.00 s failed" at bounding box center [592, 393] width 601 height 28
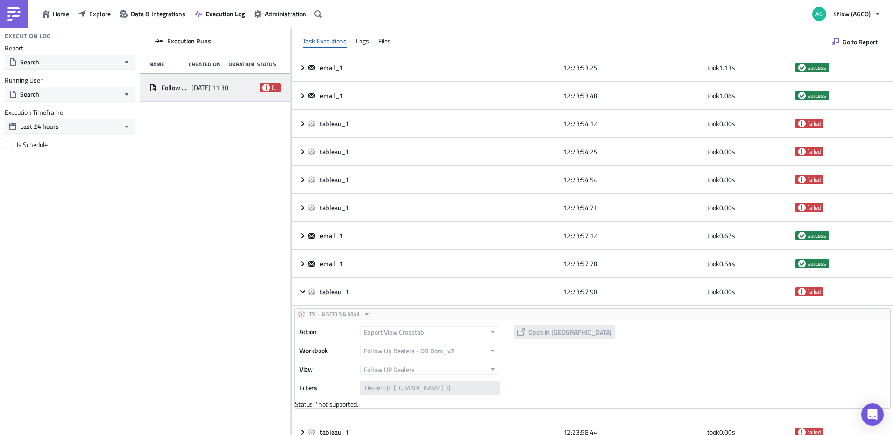
scroll to position [861, 0]
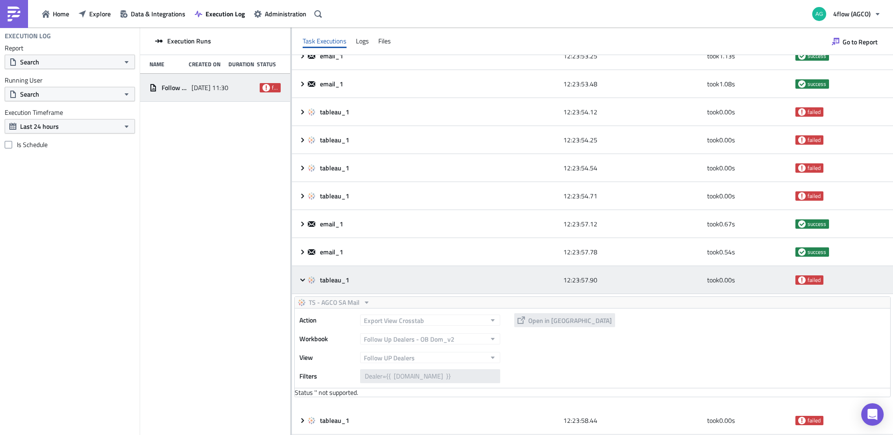
click at [302, 284] on div "tableau_1 12:23:57.90 took 0.00 s failed" at bounding box center [592, 280] width 601 height 28
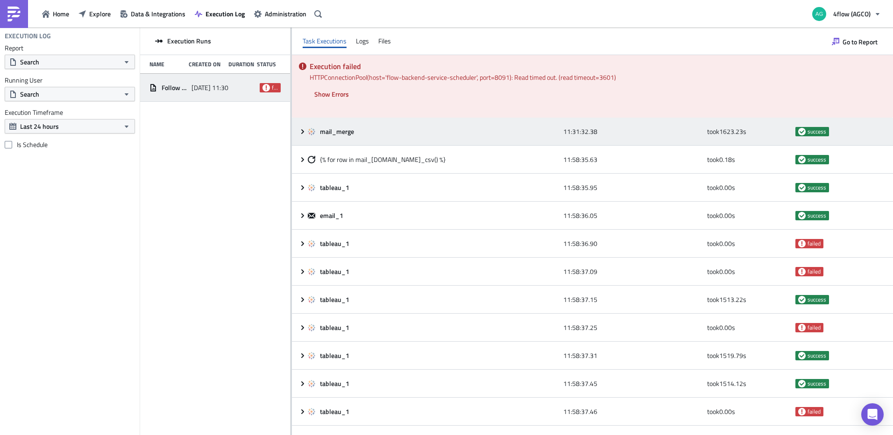
scroll to position [0, 0]
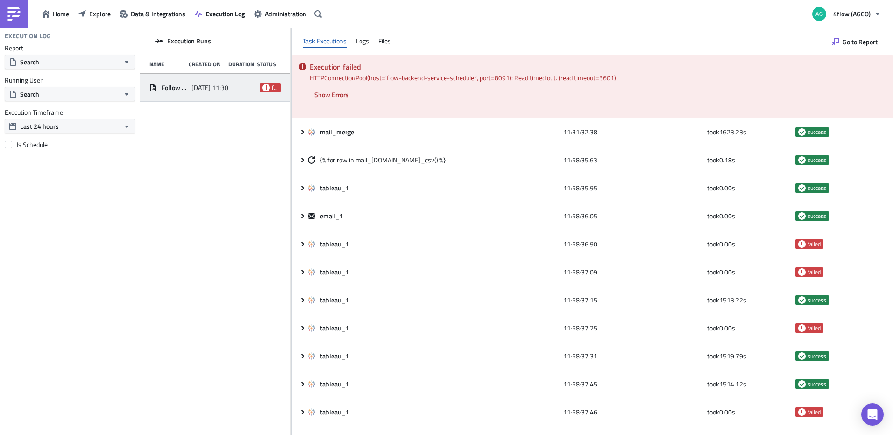
click at [327, 102] on div "Execution failed HTTPConnectionPool(host='flow-backend-service-scheduler', port…" at bounding box center [592, 86] width 601 height 63
click at [330, 93] on span "Show Errors" at bounding box center [331, 95] width 35 height 10
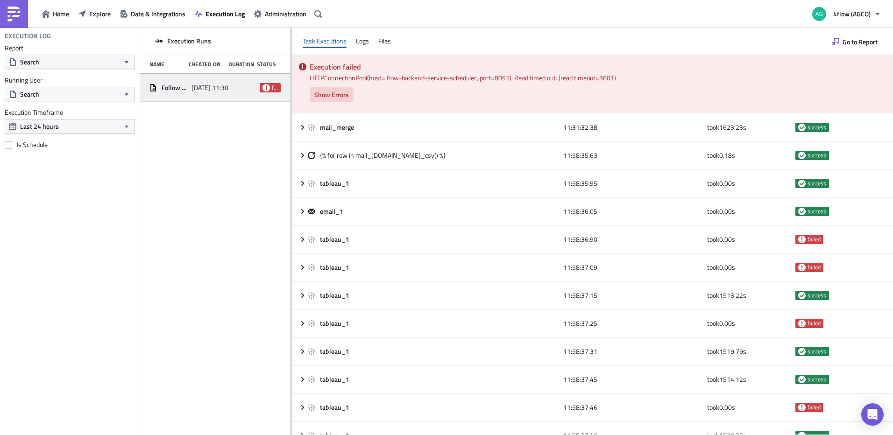
click at [330, 93] on span "Show Errors" at bounding box center [331, 95] width 35 height 10
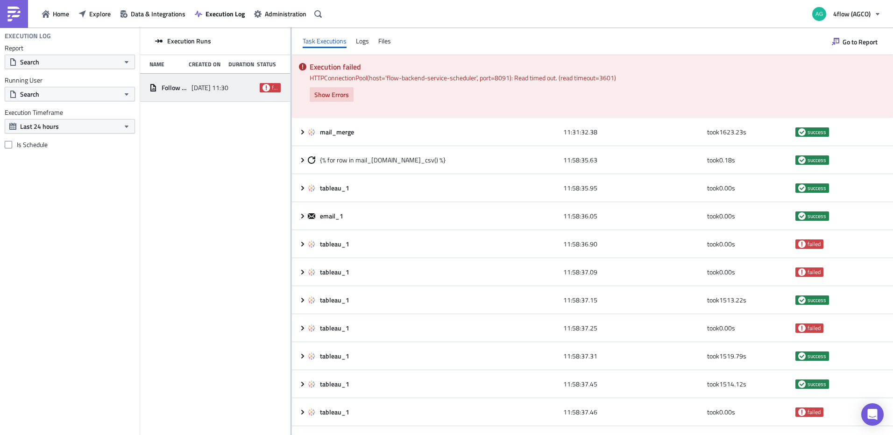
click at [332, 96] on span "Show Errors" at bounding box center [331, 95] width 35 height 10
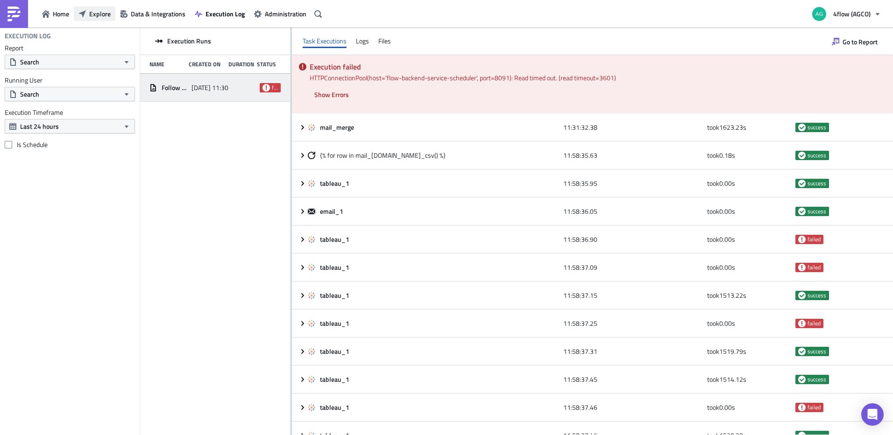
click at [93, 11] on span "Explore" at bounding box center [99, 14] width 21 height 10
